Goal: Task Accomplishment & Management: Manage account settings

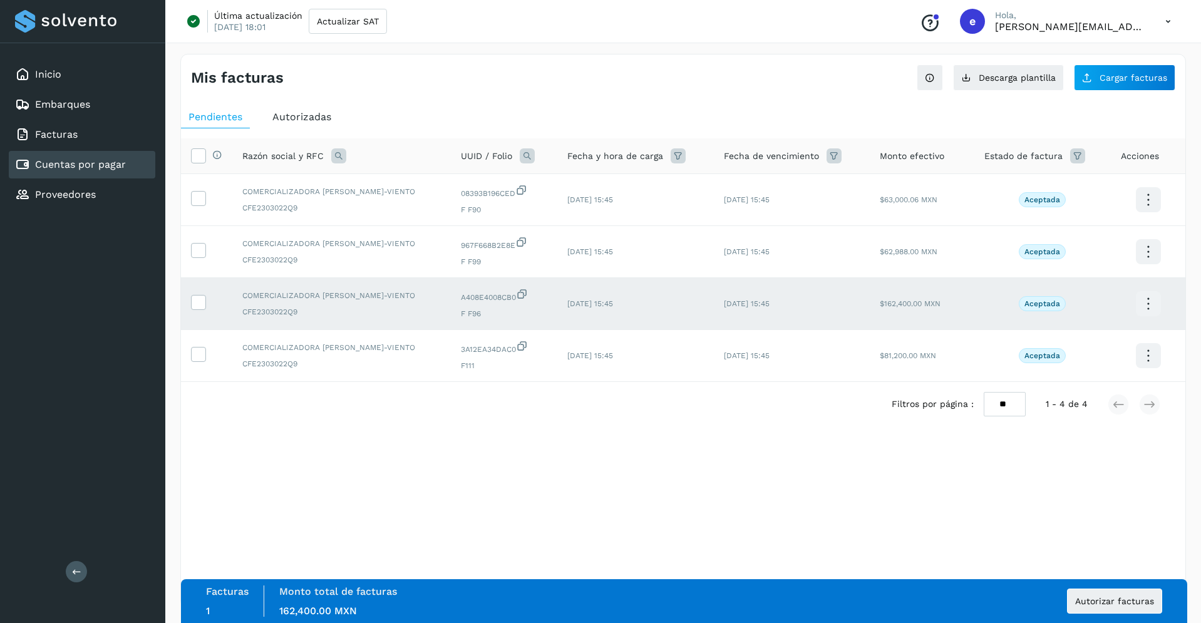
click at [819, 516] on div "Mis facturas Ver instrucciones para cargar Facturas Descarga plantilla Cargar f…" at bounding box center [682, 331] width 1005 height 554
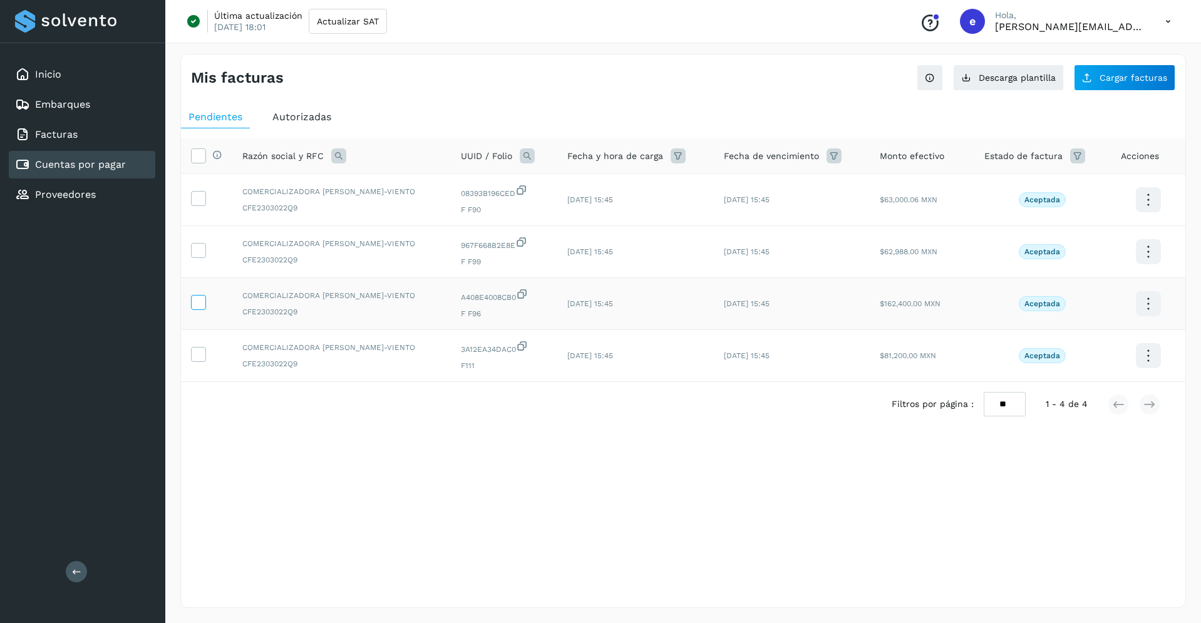
click at [200, 304] on icon at bounding box center [198, 301] width 13 height 13
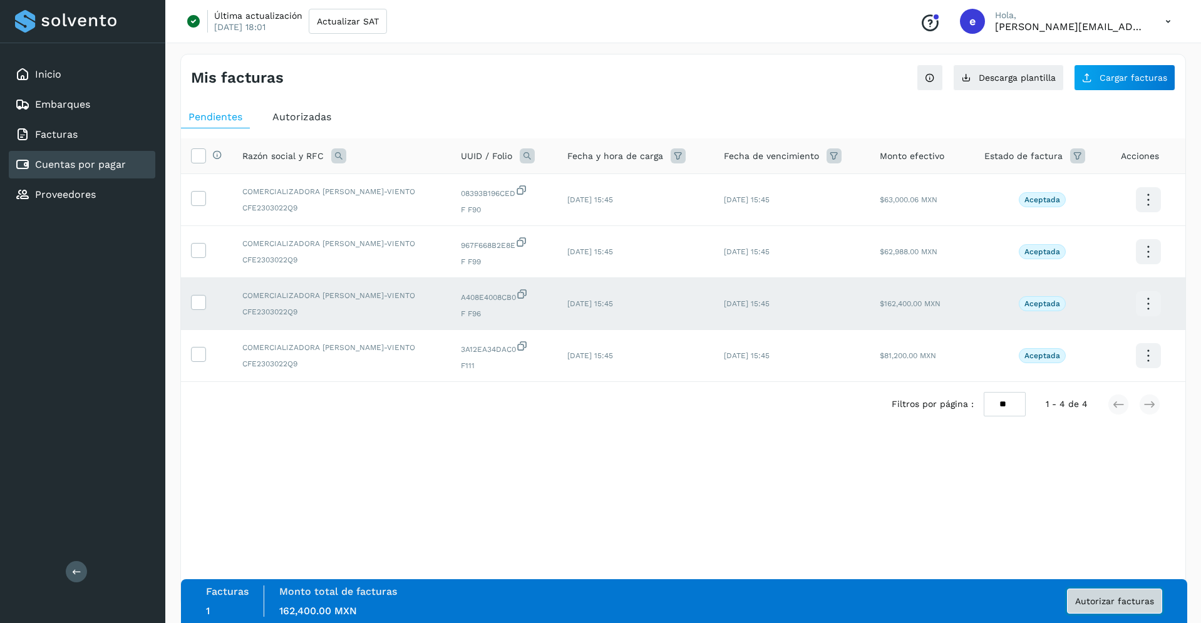
click at [1110, 597] on span "Autorizar facturas" at bounding box center [1114, 601] width 79 height 9
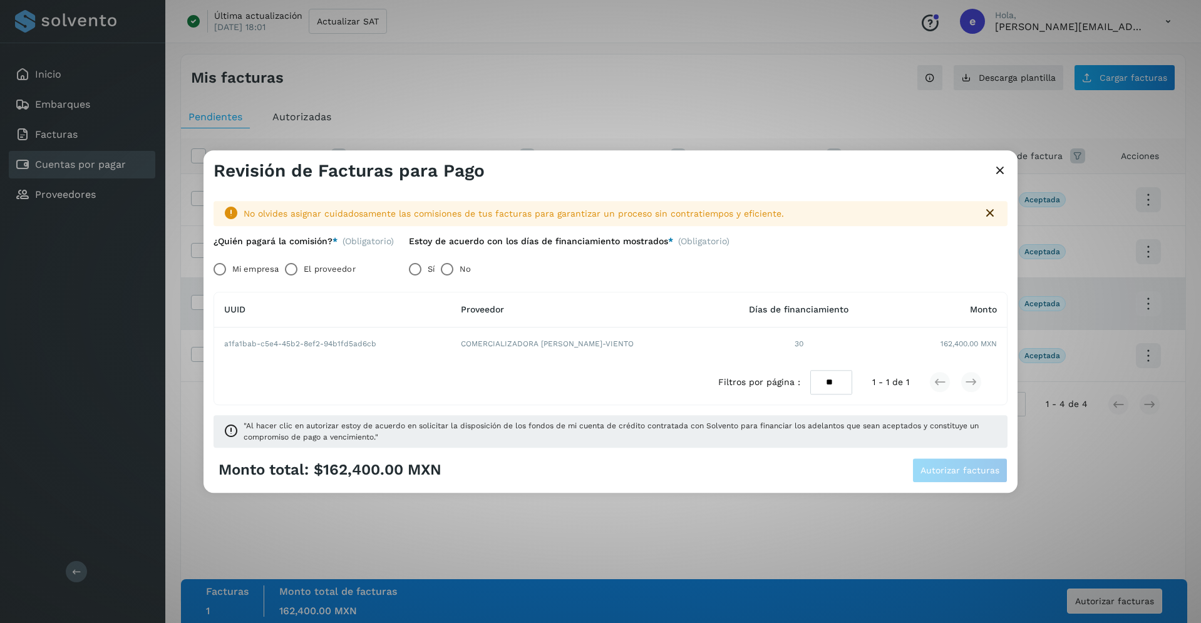
click at [50, 387] on div "Revisión de Facturas para Pago No olvides asignar cuidadosamente las comisiones…" at bounding box center [600, 311] width 1201 height 623
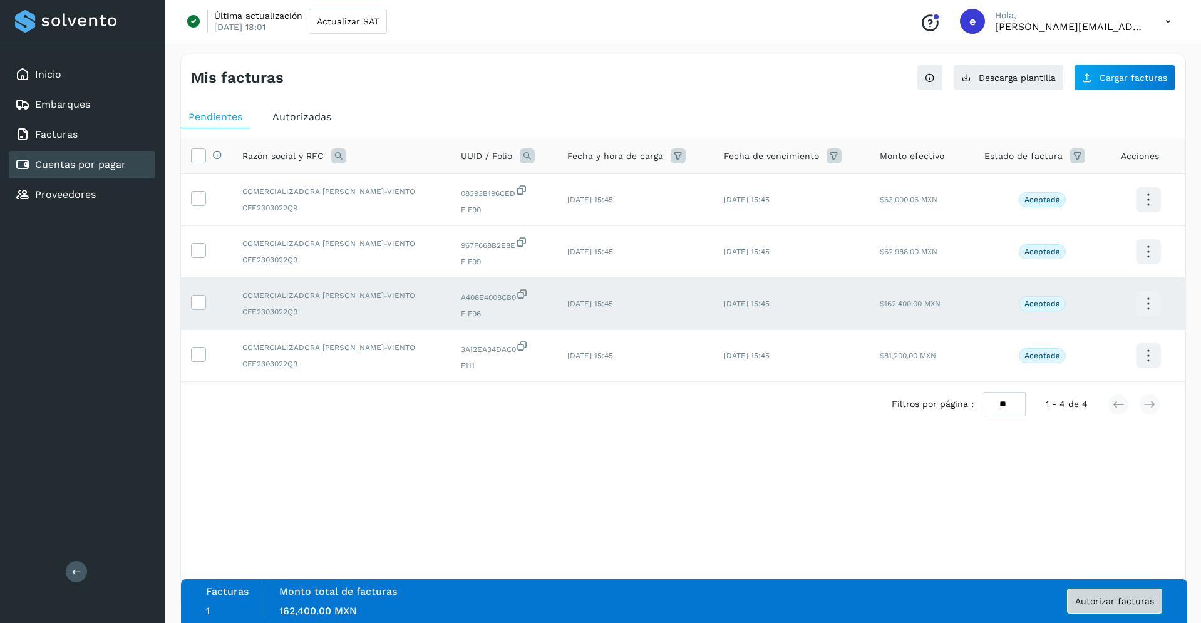
click at [1114, 610] on button "Autorizar facturas" at bounding box center [1114, 600] width 95 height 25
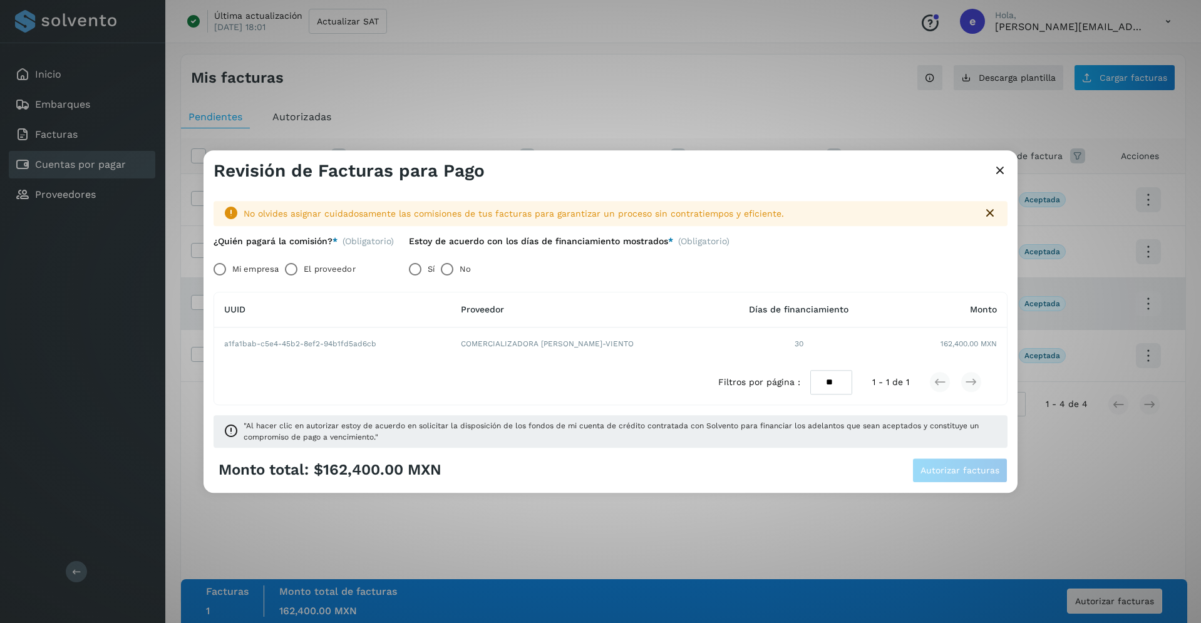
click at [240, 267] on label "Mi empresa" at bounding box center [255, 269] width 46 height 25
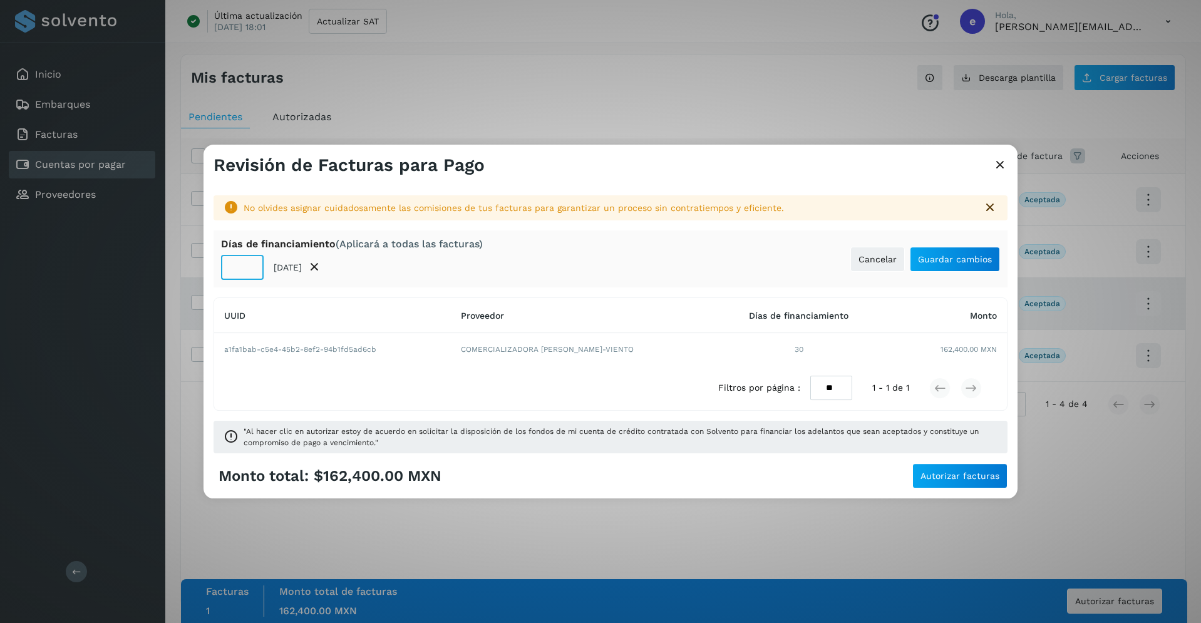
type input "**"
click at [247, 262] on input "**" at bounding box center [242, 267] width 43 height 25
click at [955, 262] on span "Guardar cambios" at bounding box center [955, 259] width 74 height 9
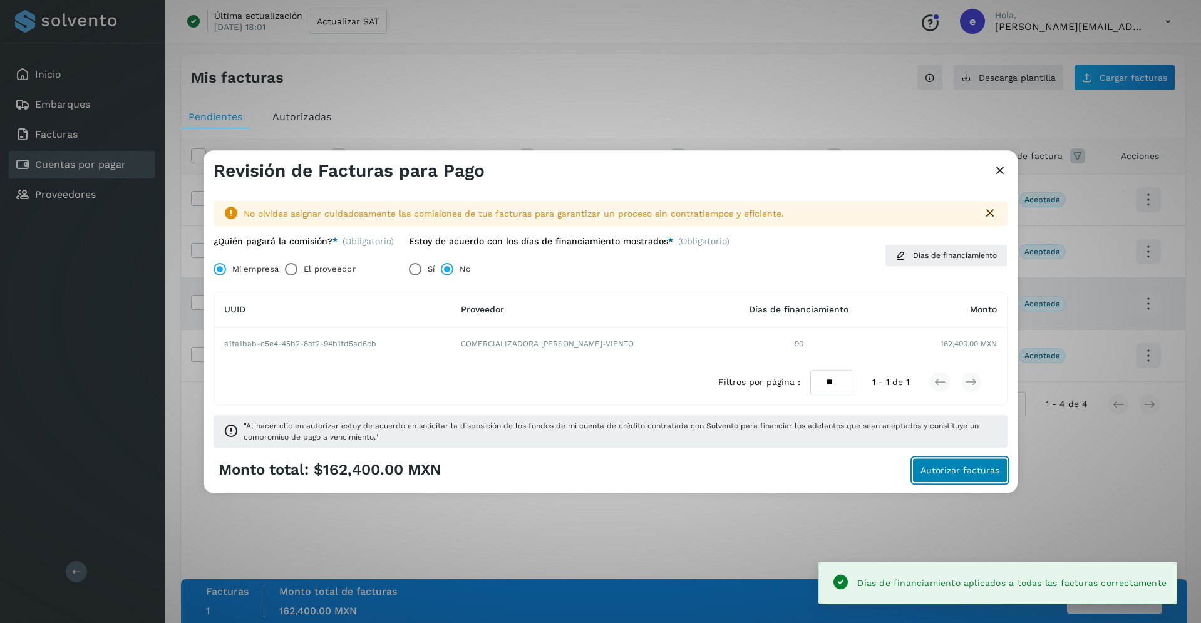
click at [978, 476] on button "Autorizar facturas" at bounding box center [959, 470] width 95 height 25
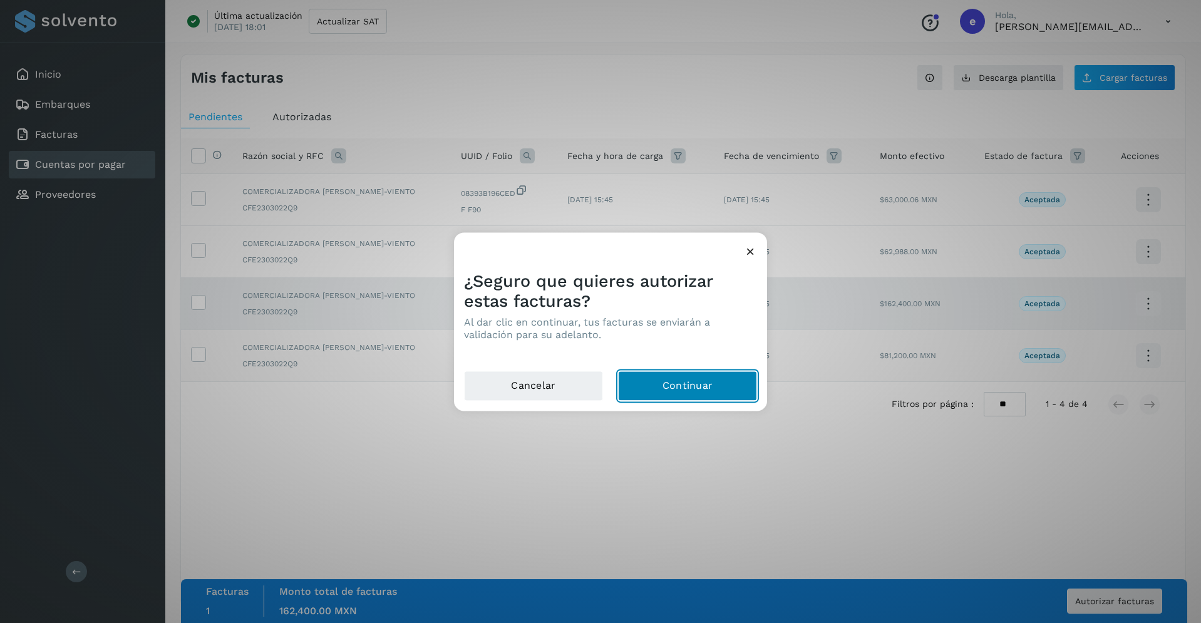
click at [730, 379] on button "Continuar" at bounding box center [687, 386] width 139 height 30
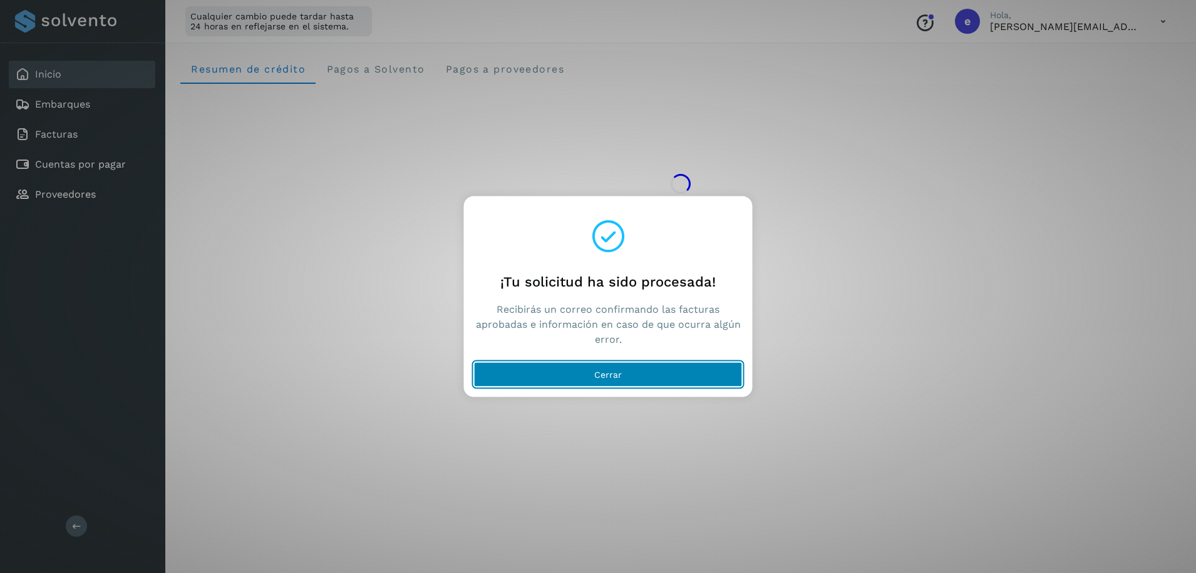
click at [635, 375] on button "Cerrar" at bounding box center [608, 374] width 269 height 25
